Goal: Task Accomplishment & Management: Use online tool/utility

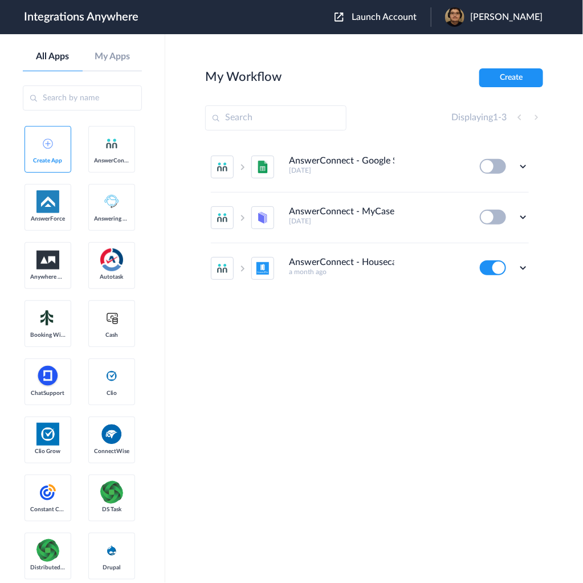
click at [406, 16] on span "Launch Account" at bounding box center [383, 17] width 65 height 9
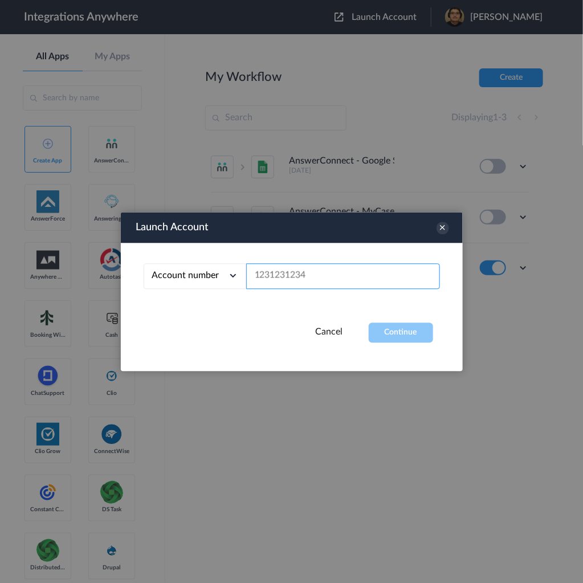
click at [365, 276] on input "text" at bounding box center [343, 276] width 194 height 26
paste input "9862364266"
type input "9862364266"
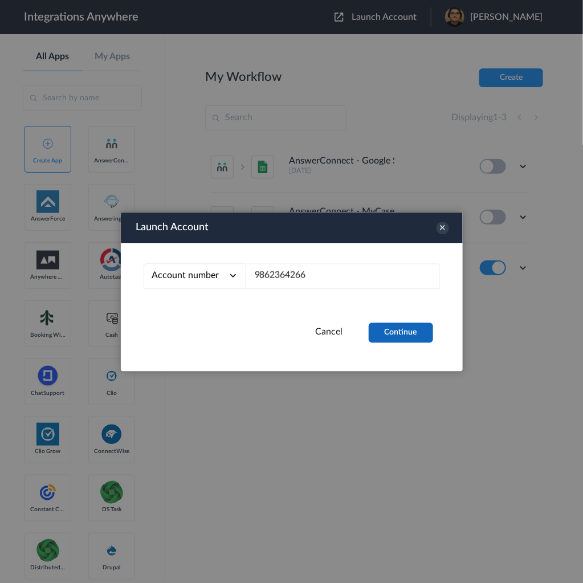
click at [415, 340] on button "Continue" at bounding box center [401, 332] width 64 height 20
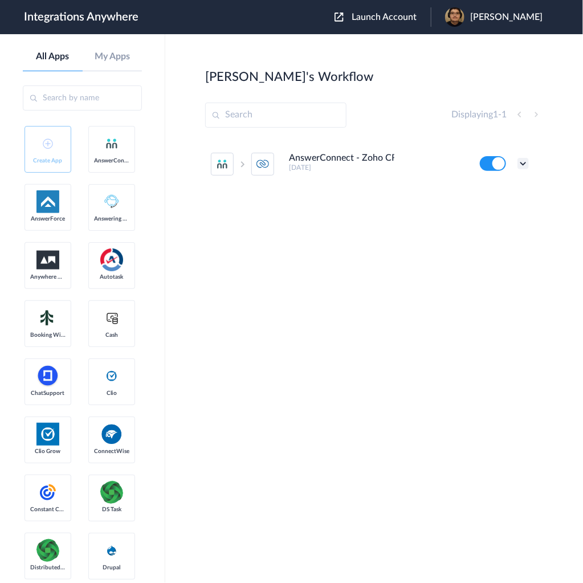
click at [521, 162] on icon at bounding box center [522, 163] width 11 height 11
click at [355, 207] on div "AnswerConnect - Zoho CRM 25 days ago Edit Task history Delete" at bounding box center [374, 224] width 338 height 171
click at [396, 197] on div "AnswerConnect - Zoho CRM 25 days ago Edit Task history Delete" at bounding box center [374, 224] width 338 height 171
click at [523, 162] on icon at bounding box center [522, 163] width 11 height 11
click at [481, 190] on link "Edit" at bounding box center [476, 190] width 27 height 8
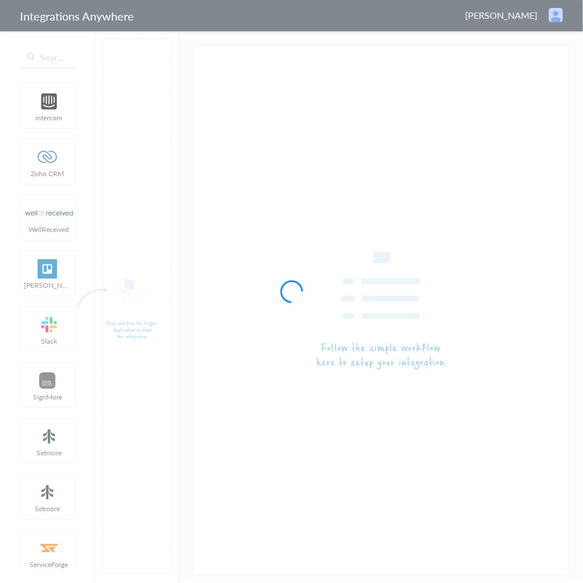
type input "AnswerConnect - Zoho CRM"
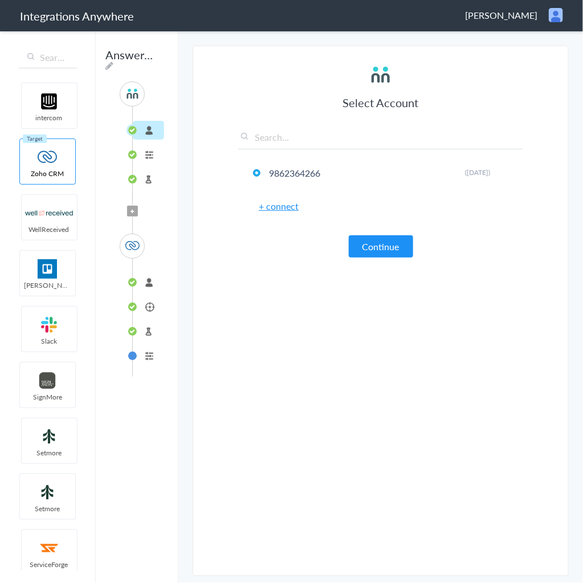
click at [155, 350] on li "Formatter" at bounding box center [148, 355] width 31 height 19
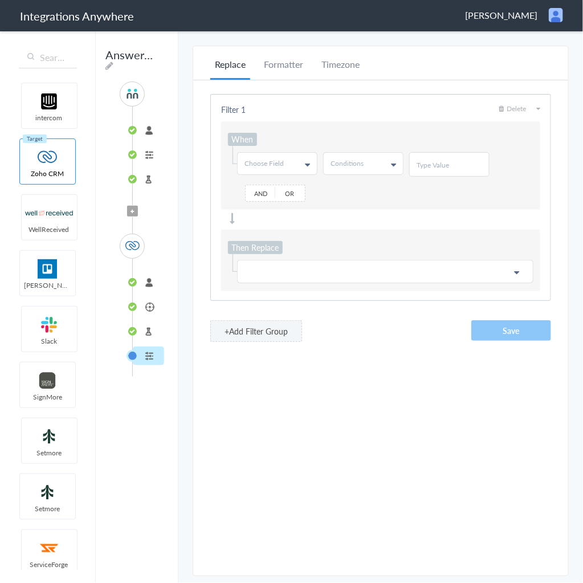
click at [157, 328] on li "Test Target" at bounding box center [148, 331] width 31 height 19
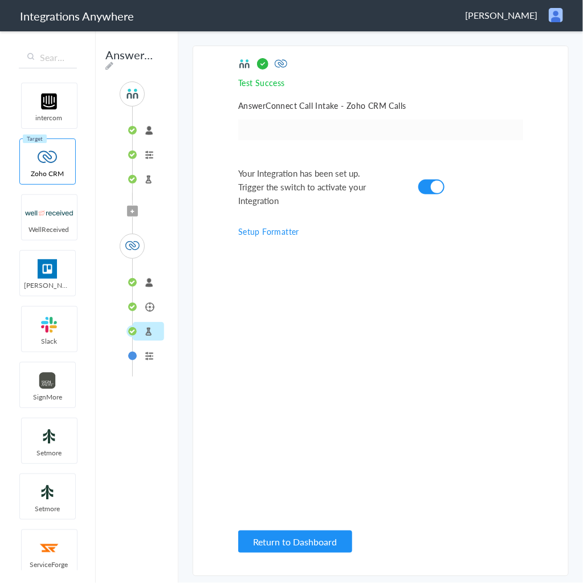
click at [153, 309] on li "Calls" at bounding box center [148, 306] width 31 height 19
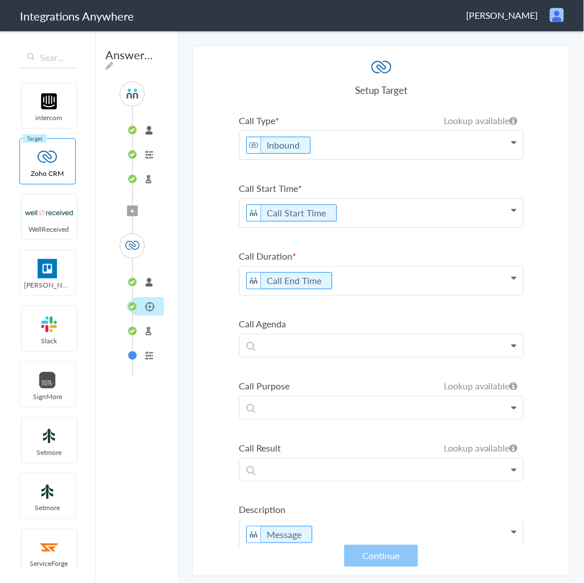
click at [137, 126] on li "9862364266" at bounding box center [148, 130] width 31 height 19
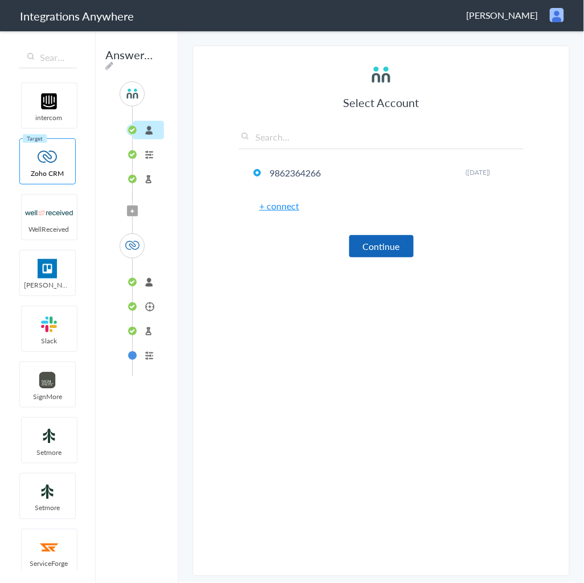
click at [408, 251] on button "Continue" at bounding box center [381, 246] width 64 height 22
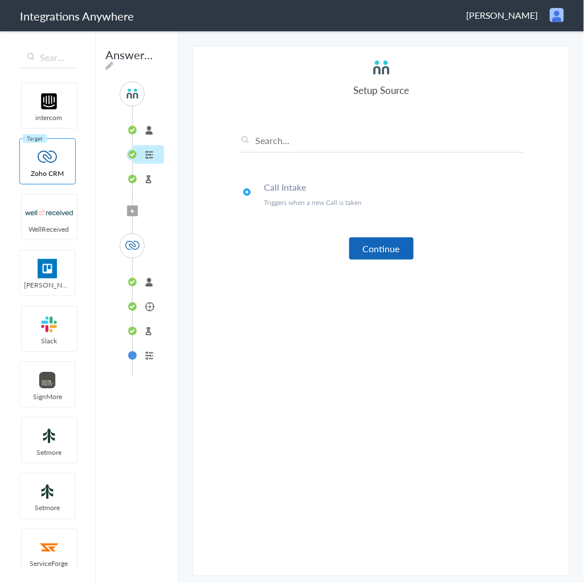
click at [384, 249] on button "Continue" at bounding box center [381, 249] width 64 height 22
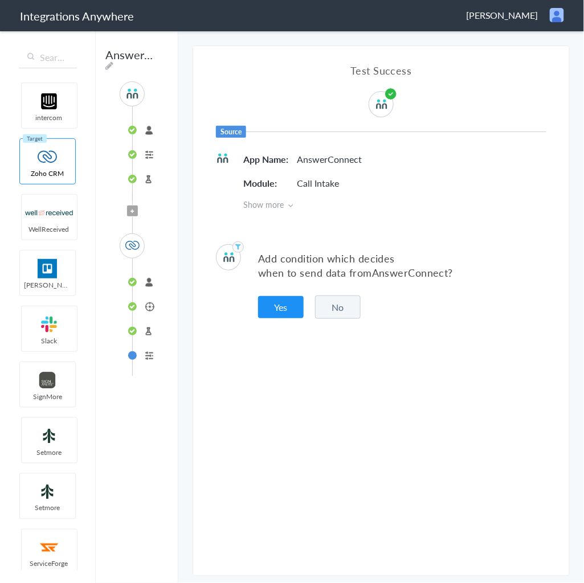
click at [140, 175] on li "Test Source" at bounding box center [148, 179] width 31 height 19
click at [148, 159] on li "Call Intake" at bounding box center [148, 154] width 31 height 19
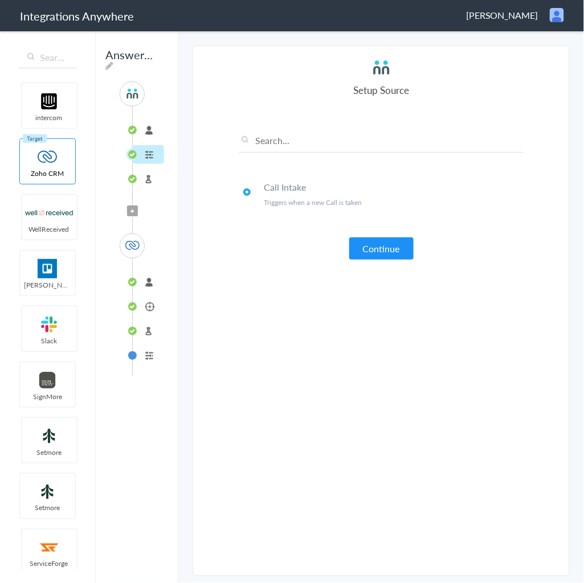
click at [154, 175] on li "Test Source" at bounding box center [148, 179] width 31 height 19
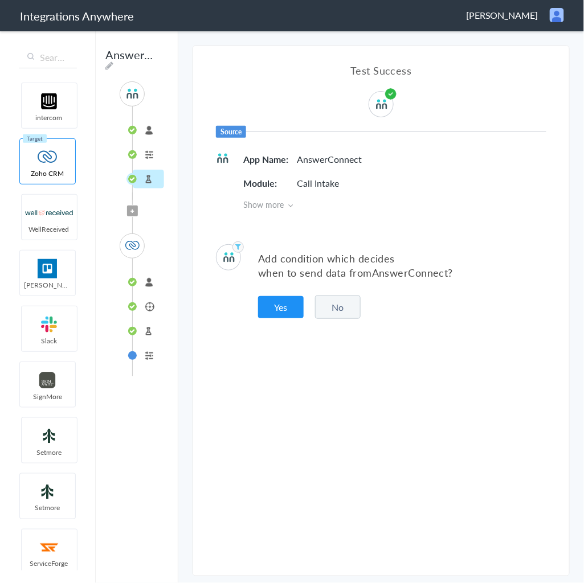
click at [152, 155] on li "Call Intake" at bounding box center [148, 154] width 31 height 19
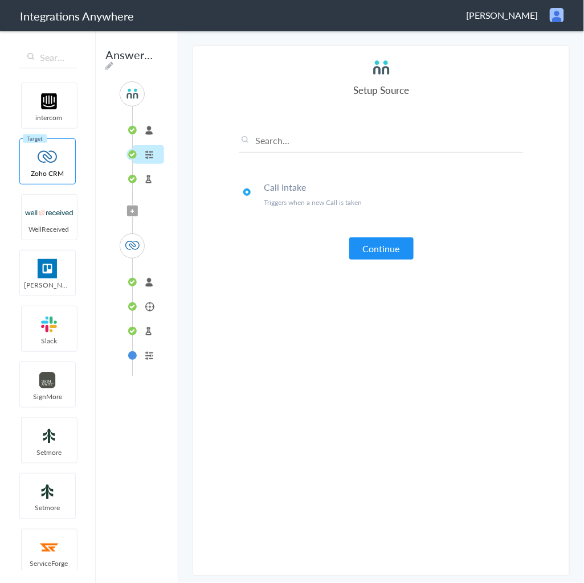
click at [146, 284] on li "connected" at bounding box center [148, 282] width 31 height 19
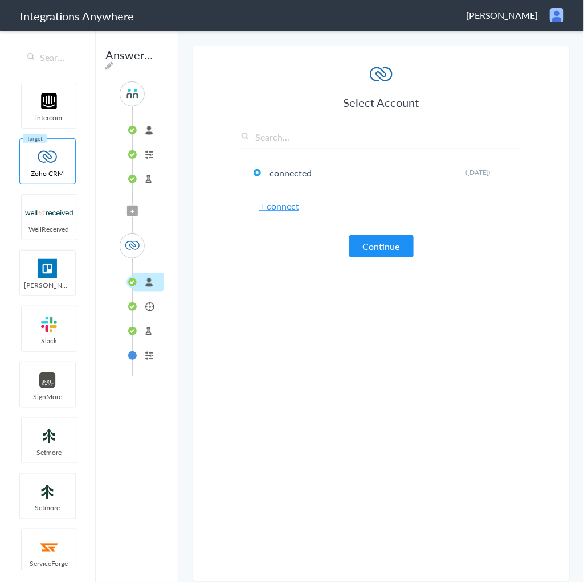
click at [152, 306] on li "Calls" at bounding box center [148, 306] width 31 height 19
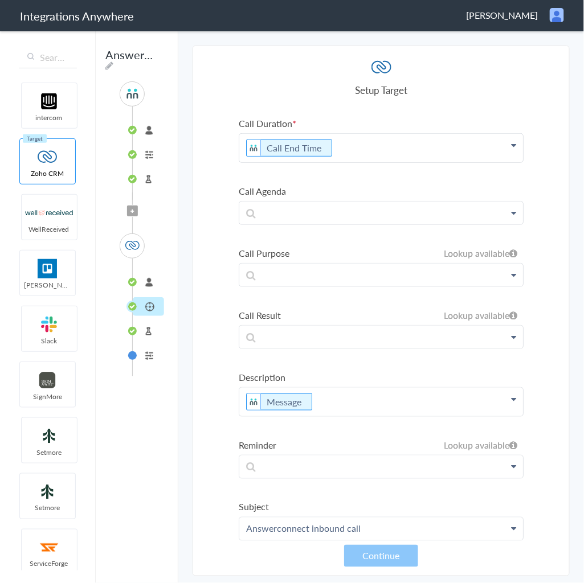
scroll to position [137, 0]
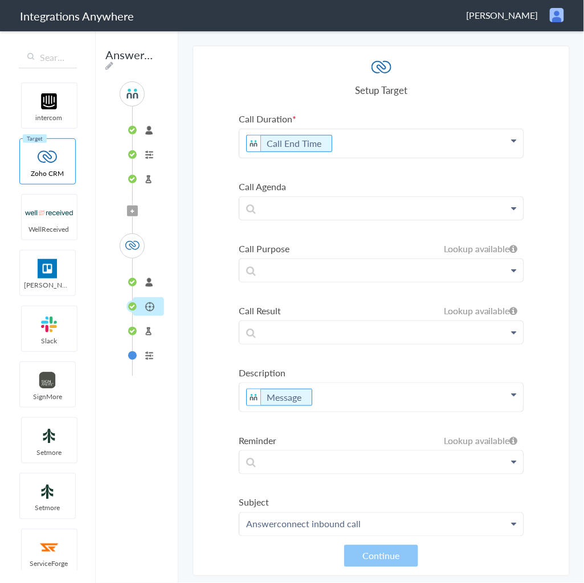
drag, startPoint x: 392, startPoint y: 518, endPoint x: 202, endPoint y: 525, distance: 190.9
click at [202, 525] on section "Select Account 9862364266 Rename Delete (25 days ago) + connect Continue Setup …" at bounding box center [381, 311] width 377 height 531
copy p "Answerconnect inbound call"
click at [135, 206] on span "Filter Applied" at bounding box center [132, 211] width 11 height 11
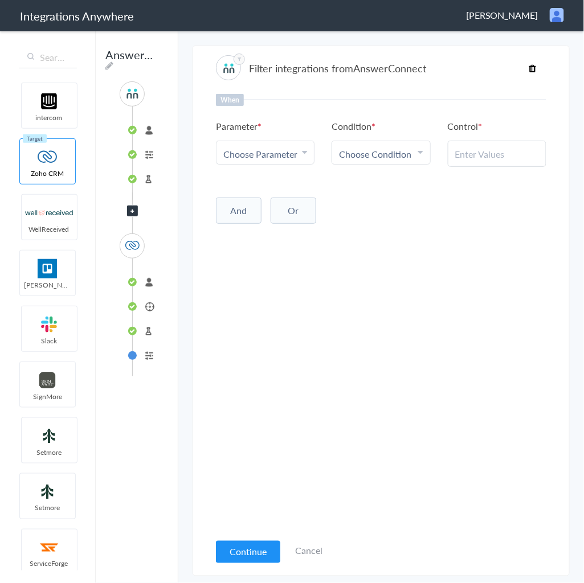
click at [316, 551] on link "Cancel" at bounding box center [308, 551] width 27 height 13
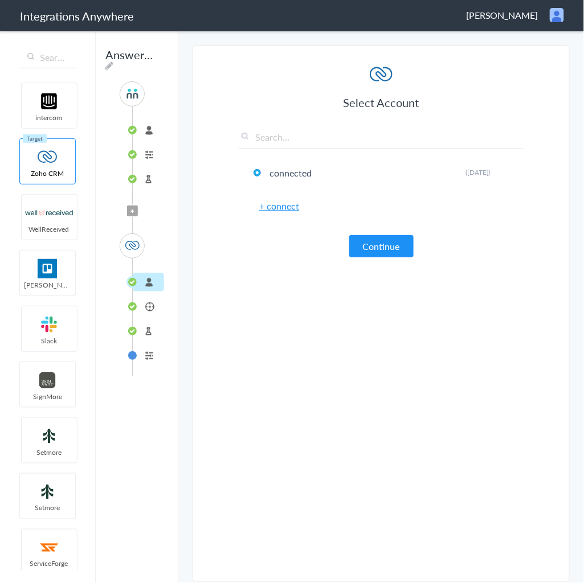
click at [498, 22] on header "Integrations Anywhere Adam Colbert Logout Dashboard" at bounding box center [292, 15] width 584 height 31
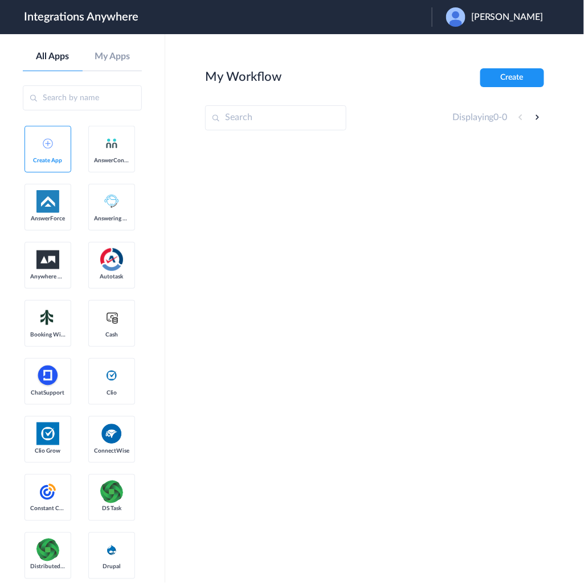
click at [507, 19] on span "Adam Colbert" at bounding box center [507, 17] width 72 height 11
click at [464, 49] on link "Logout" at bounding box center [452, 46] width 24 height 8
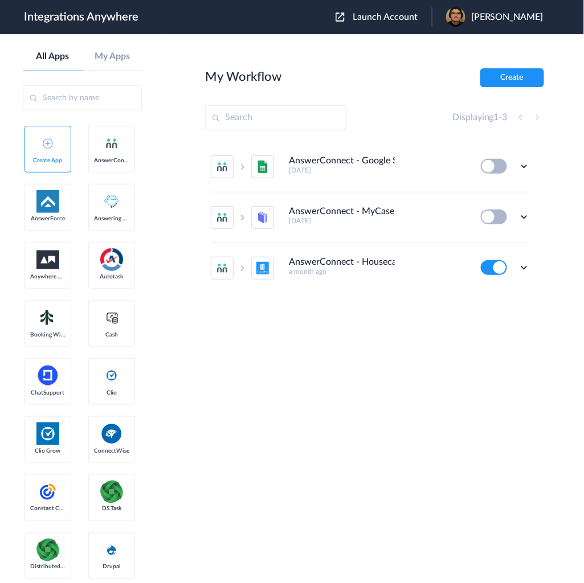
click at [411, 16] on span "Launch Account" at bounding box center [385, 17] width 65 height 9
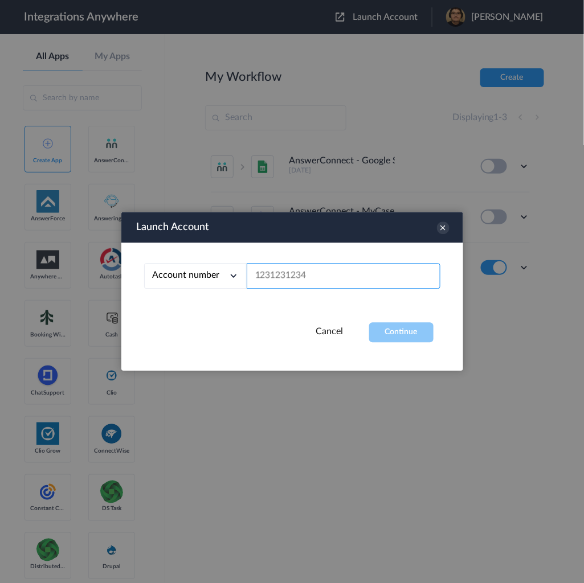
click at [285, 276] on input "text" at bounding box center [344, 277] width 194 height 26
paste input "Answerconnect inbound call"
type input "Answerconnect inbound call"
click at [306, 278] on input "text" at bounding box center [344, 277] width 194 height 26
paste input "9862364266"
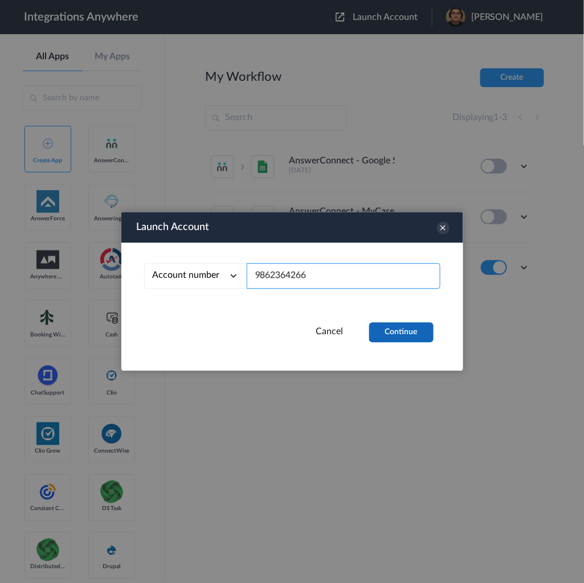
type input "9862364266"
click at [400, 326] on button "Continue" at bounding box center [401, 333] width 64 height 20
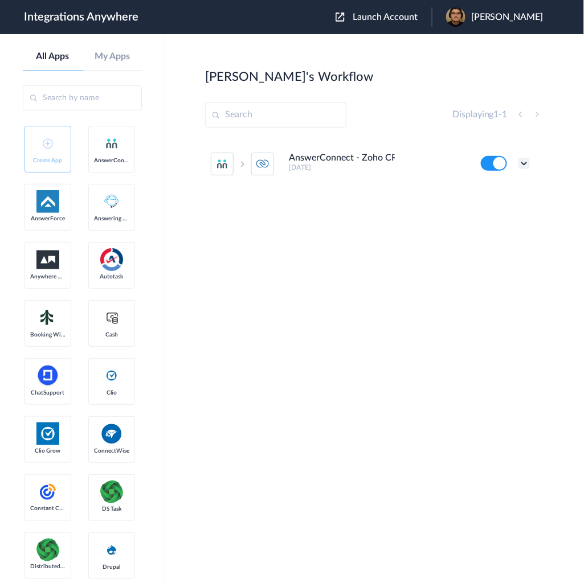
click at [523, 165] on icon at bounding box center [523, 163] width 11 height 11
click at [495, 212] on link "Task history" at bounding box center [491, 211] width 55 height 8
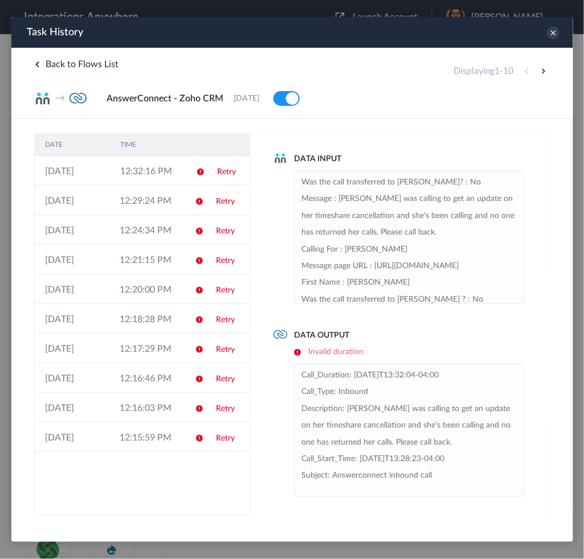
drag, startPoint x: 550, startPoint y: 34, endPoint x: 159, endPoint y: 43, distance: 390.9
click at [163, 43] on div "Task History" at bounding box center [292, 32] width 562 height 31
click at [70, 62] on span "Back to Flows List" at bounding box center [76, 63] width 84 height 9
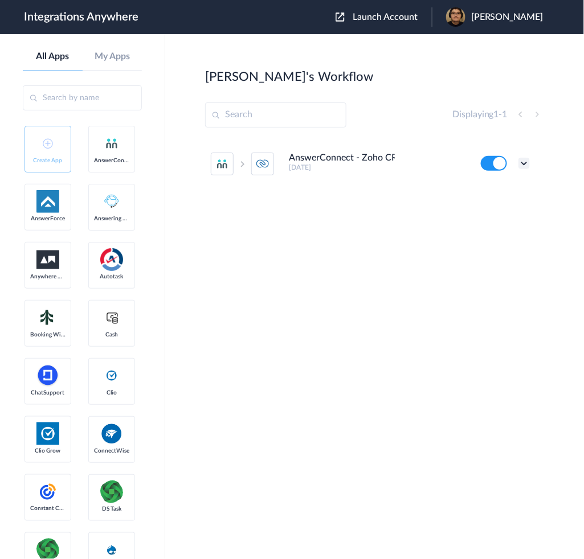
click at [529, 165] on icon at bounding box center [523, 163] width 11 height 11
click at [500, 183] on li "Edit" at bounding box center [493, 189] width 74 height 21
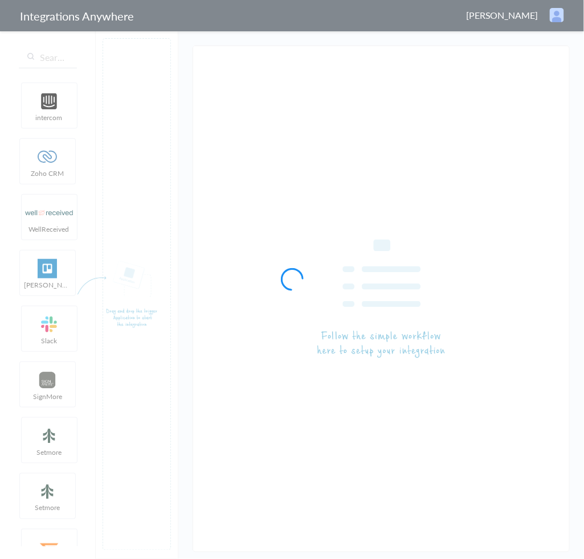
type input "AnswerConnect - Zoho CRM"
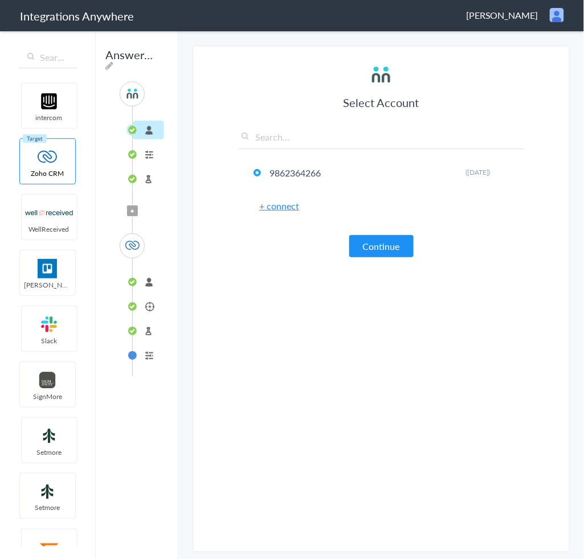
click at [148, 286] on li "connected" at bounding box center [148, 282] width 31 height 19
click at [149, 303] on li "Calls" at bounding box center [148, 306] width 31 height 19
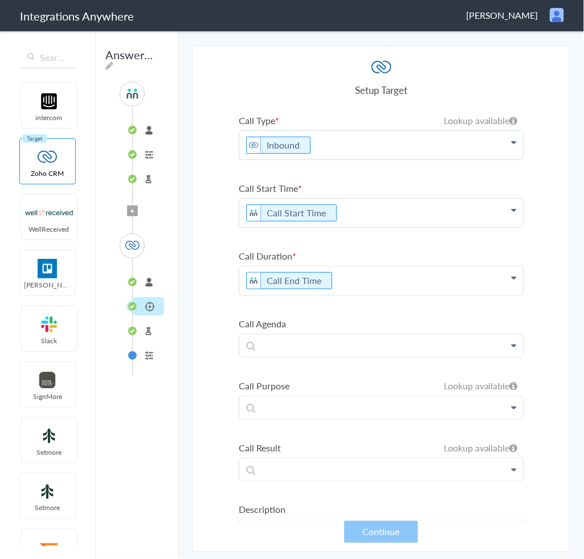
click at [353, 275] on p "Call End Time" at bounding box center [381, 281] width 284 height 28
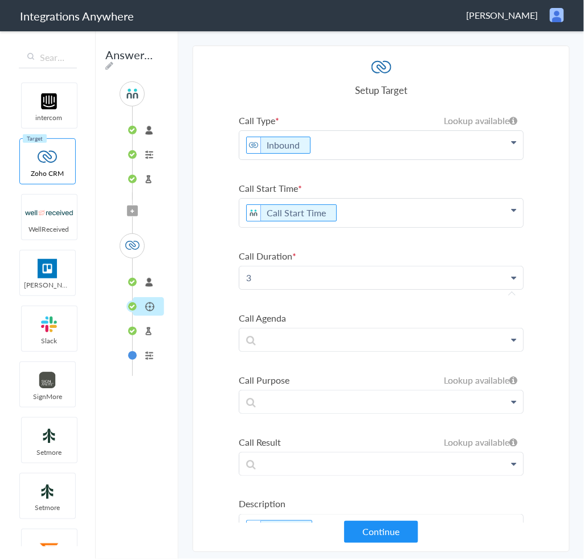
click at [373, 533] on button "Continue" at bounding box center [381, 532] width 74 height 22
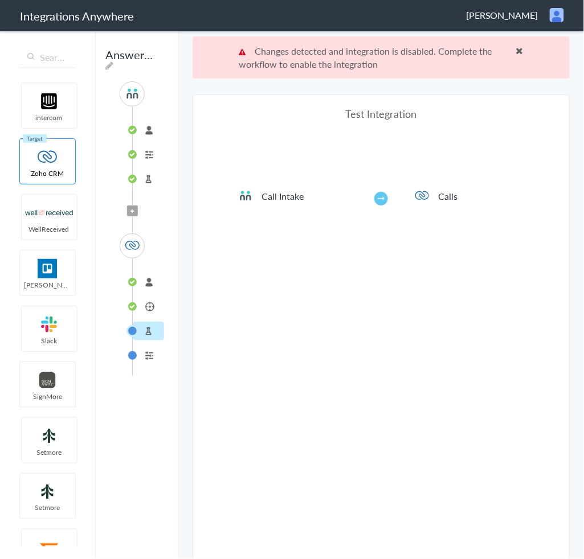
scroll to position [41, 0]
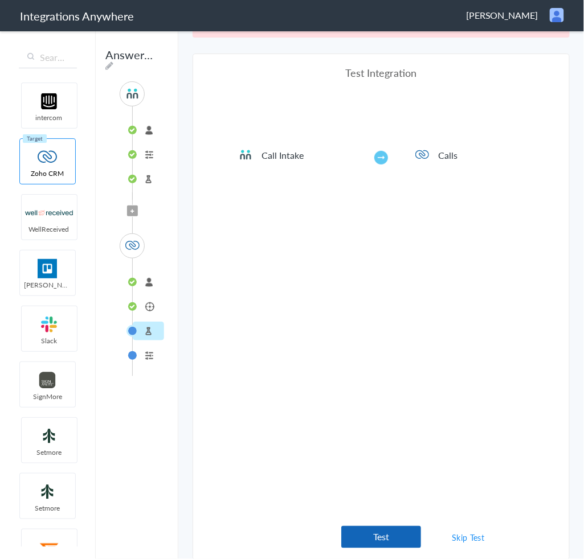
click at [379, 542] on button "Test" at bounding box center [381, 537] width 80 height 22
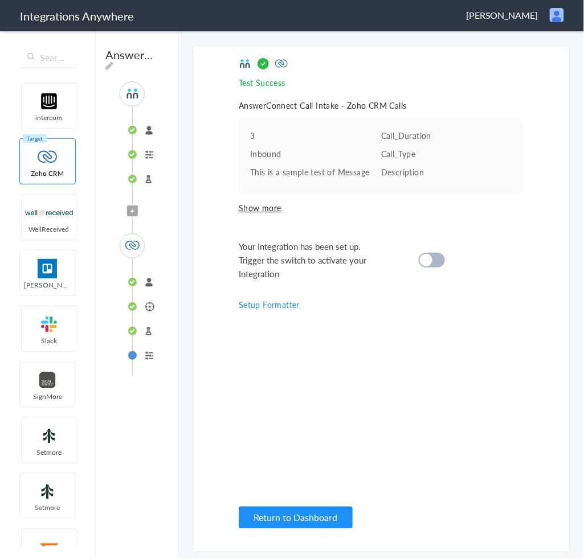
scroll to position [0, 0]
click at [446, 267] on div "Your Integration has been set up. Trigger the switch to activate your Integrati…" at bounding box center [367, 260] width 256 height 41
click at [439, 260] on div at bounding box center [432, 260] width 26 height 15
click at [287, 513] on button "Return to Dashboard" at bounding box center [296, 518] width 114 height 22
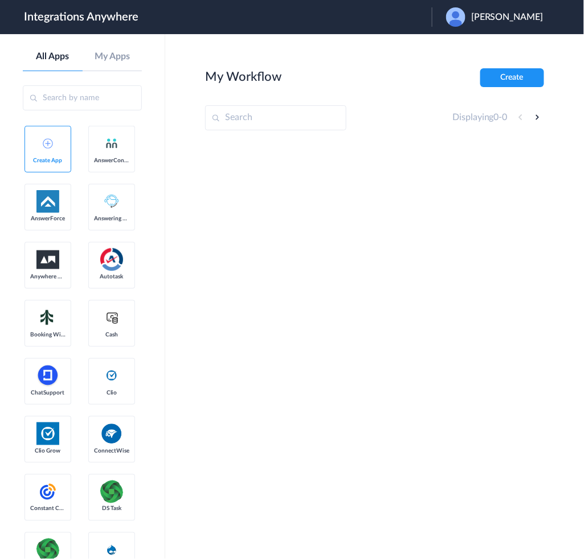
click at [521, 13] on span "[PERSON_NAME]" at bounding box center [507, 17] width 72 height 11
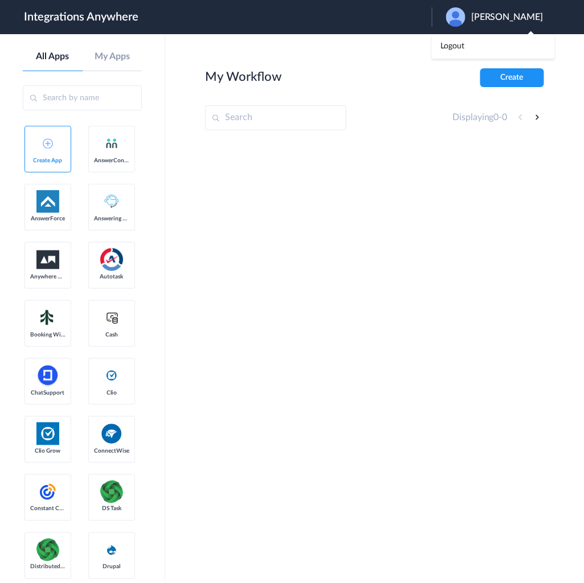
drag, startPoint x: 198, startPoint y: 296, endPoint x: 198, endPoint y: 284, distance: 11.4
click at [197, 296] on main "My Workflow Create Displaying 0 - 0" at bounding box center [374, 308] width 419 height 549
